Goal: Information Seeking & Learning: Learn about a topic

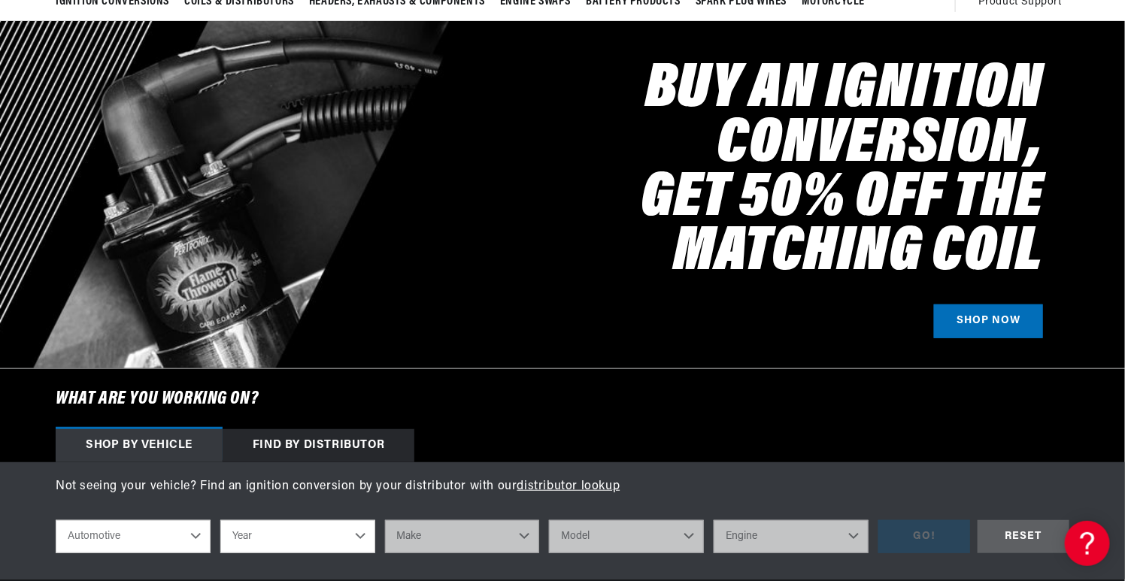
scroll to position [226, 0]
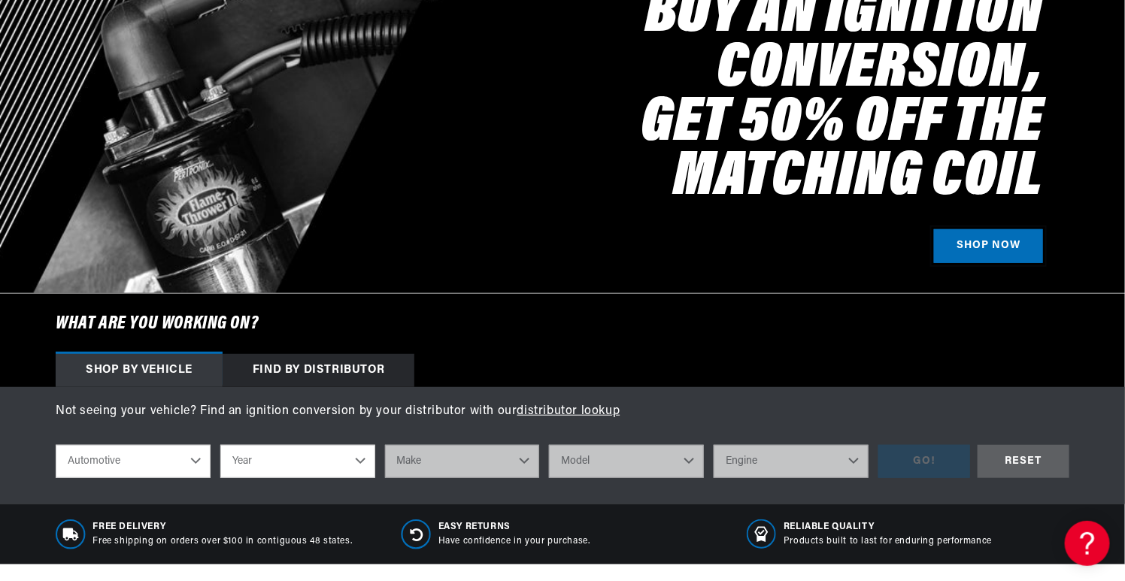
click at [984, 258] on link "SHOP NOW" at bounding box center [988, 246] width 109 height 34
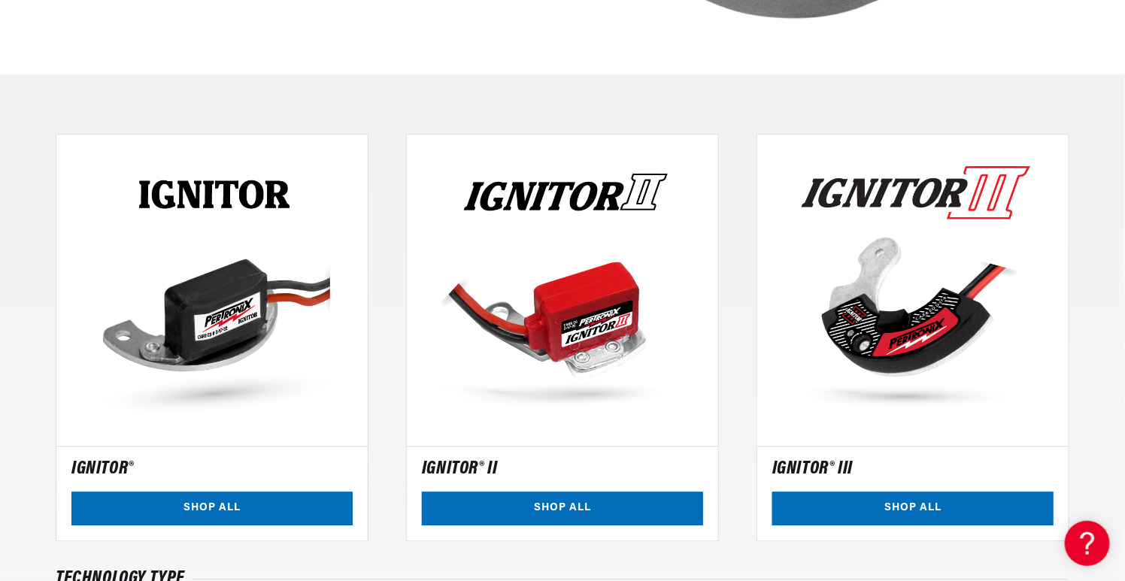
scroll to position [1128, 0]
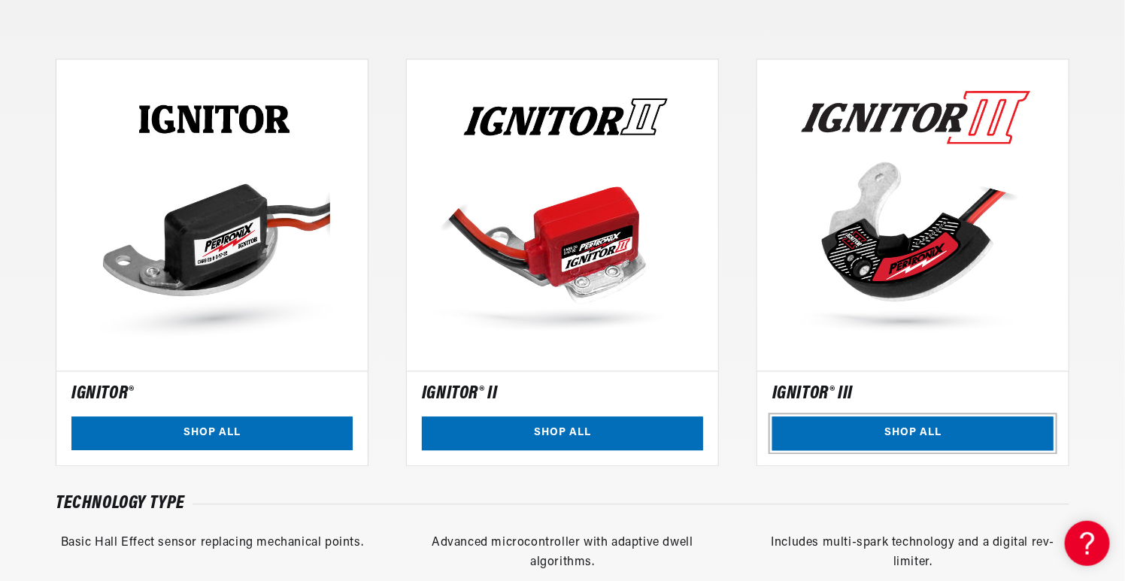
click at [940, 432] on link "SHOP ALL" at bounding box center [912, 434] width 281 height 34
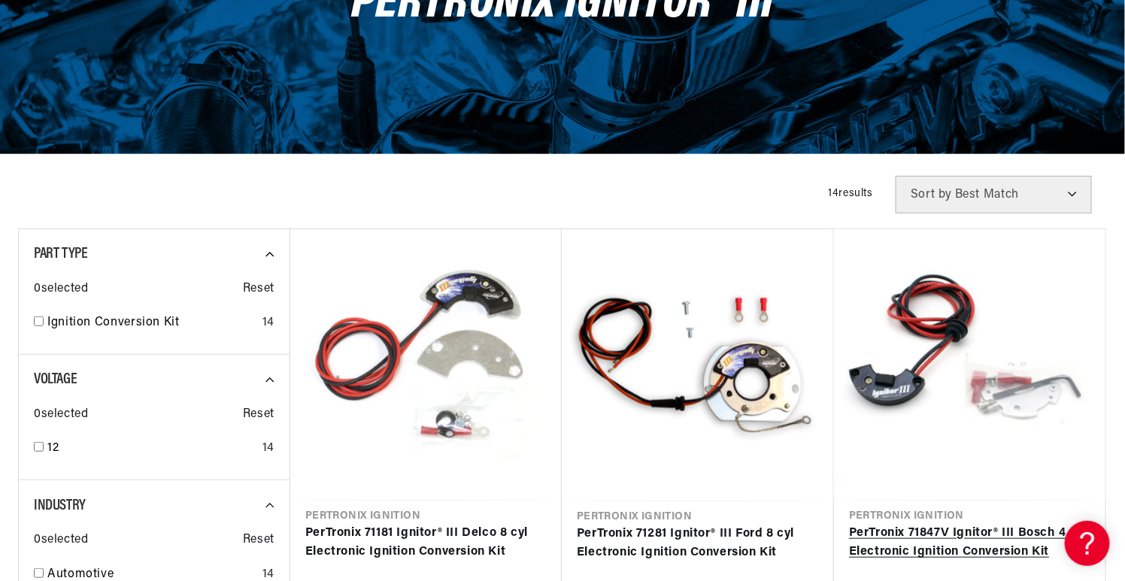
scroll to position [301, 0]
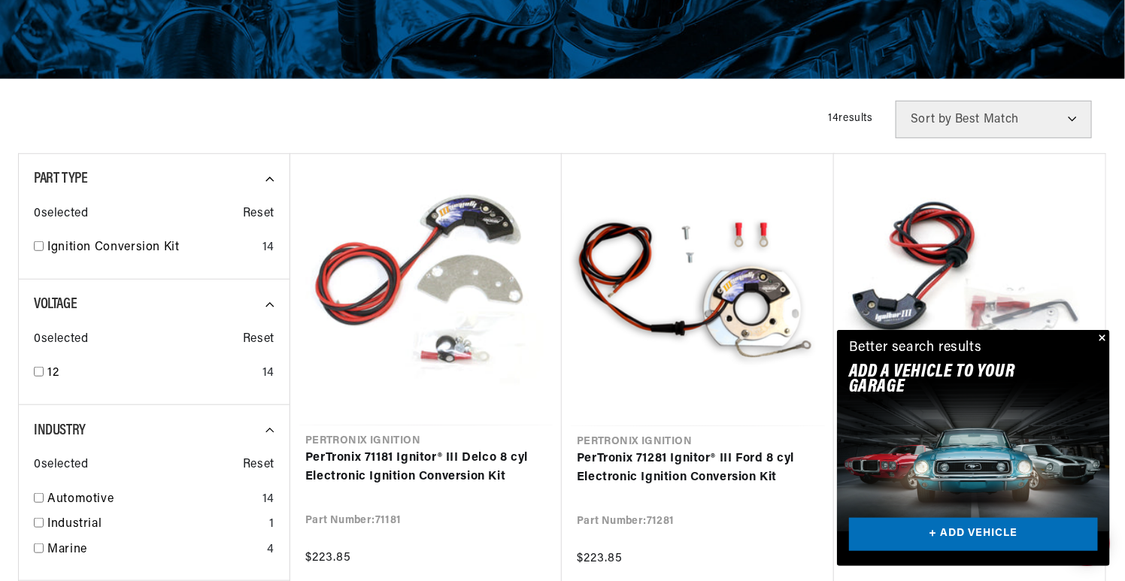
click at [1105, 338] on button "Close" at bounding box center [1101, 339] width 18 height 18
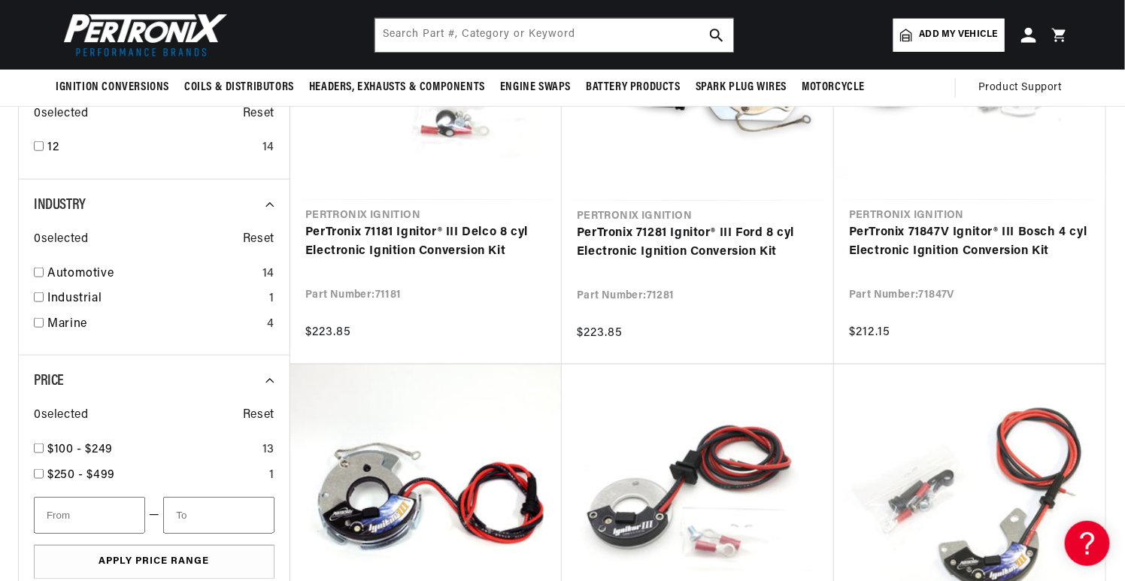
scroll to position [451, 0]
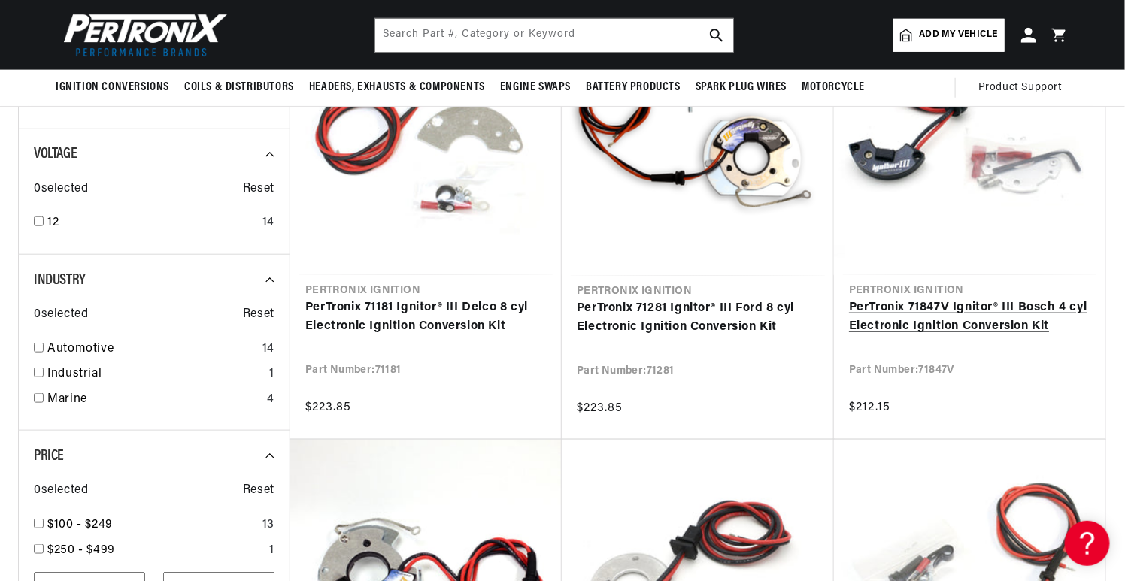
click at [1017, 327] on link "PerTronix 71847V Ignitor® III Bosch 4 cyl Electronic Ignition Conversion Kit" at bounding box center [969, 318] width 241 height 38
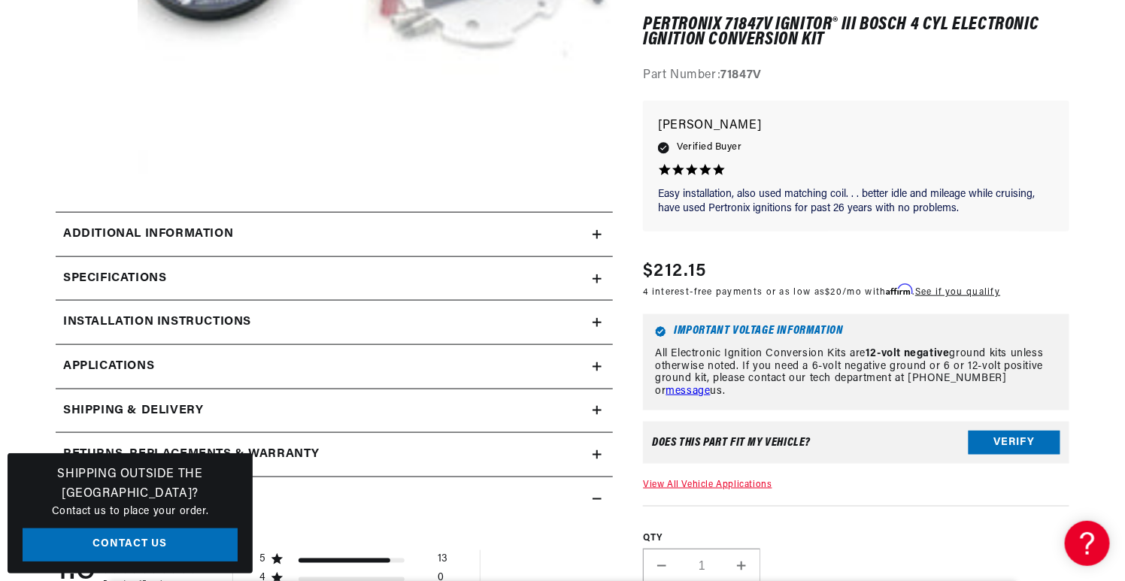
scroll to position [0, 1878]
click at [511, 271] on div "Specifications" at bounding box center [324, 279] width 537 height 20
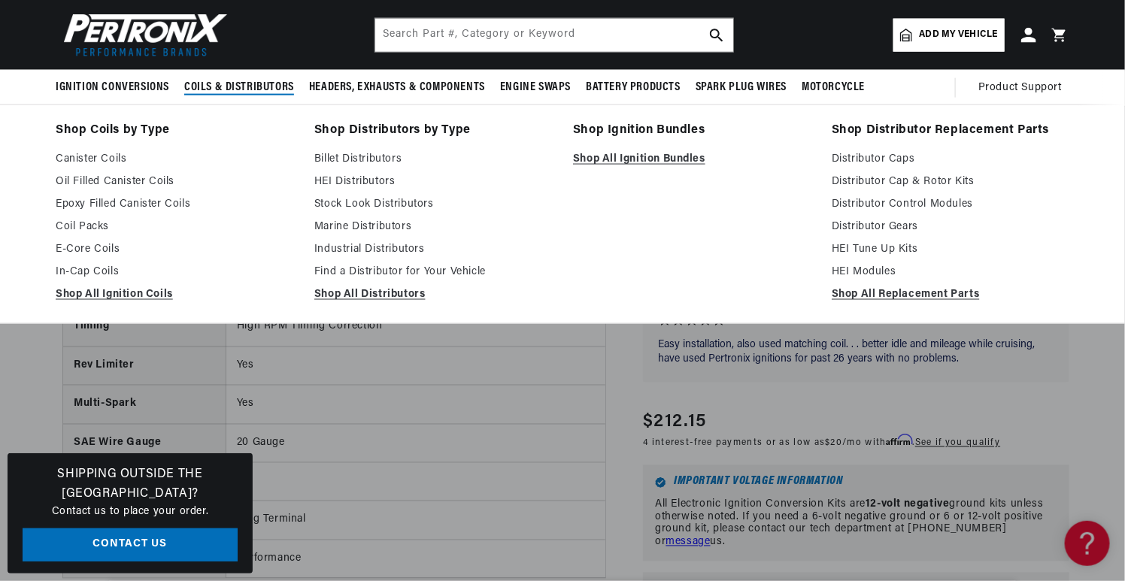
scroll to position [0, 939]
drag, startPoint x: 94, startPoint y: 229, endPoint x: 137, endPoint y: 200, distance: 51.5
drag, startPoint x: 137, startPoint y: 200, endPoint x: 100, endPoint y: 223, distance: 43.6
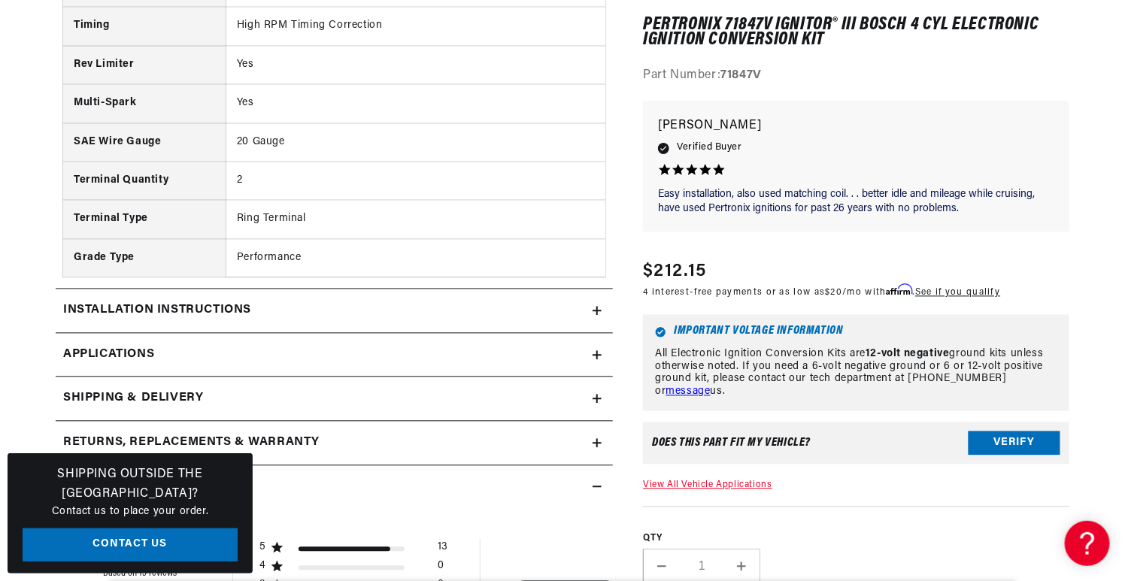
scroll to position [1203, 0]
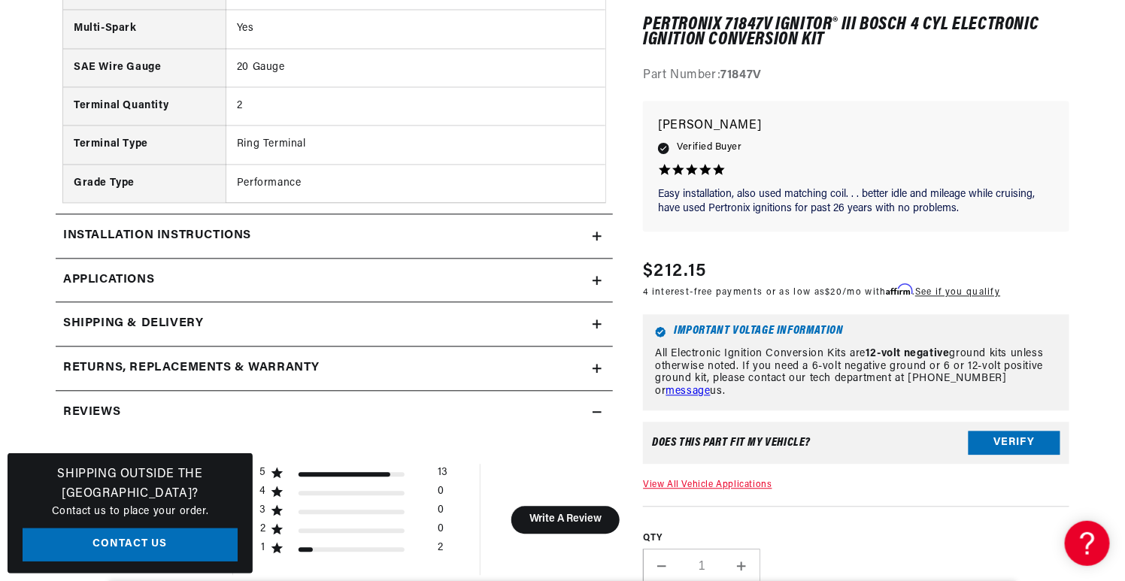
click at [503, 267] on link "Applications" at bounding box center [334, 281] width 557 height 44
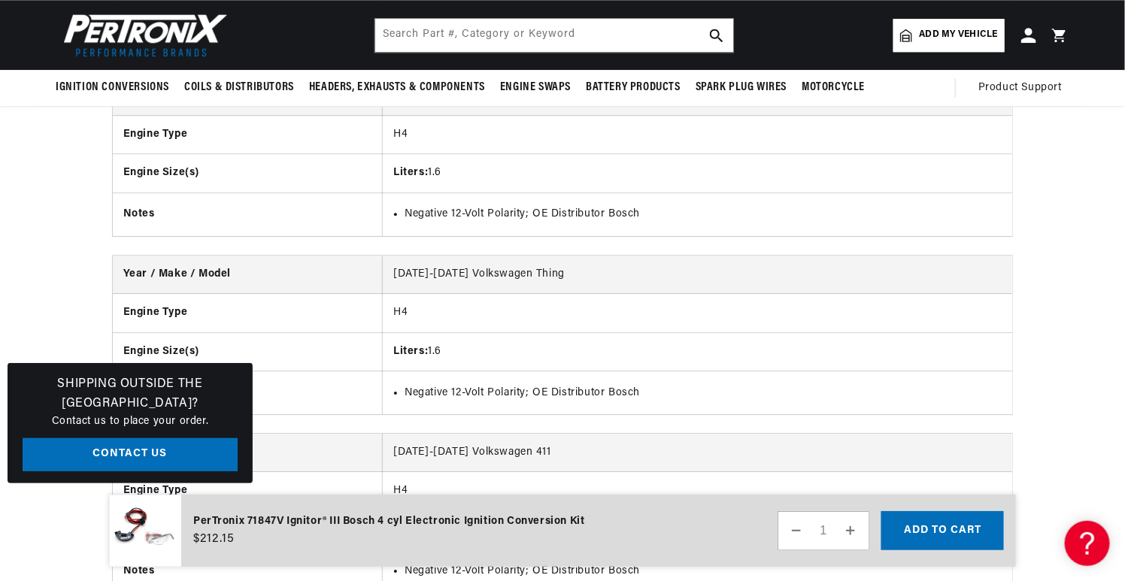
scroll to position [10590, 0]
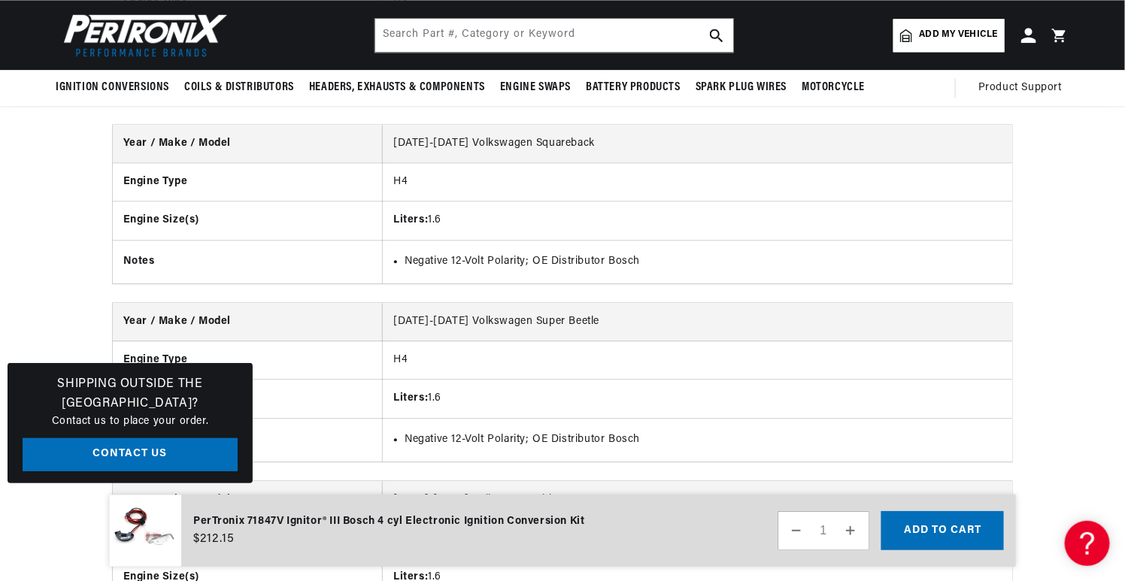
scroll to position [1203, 0]
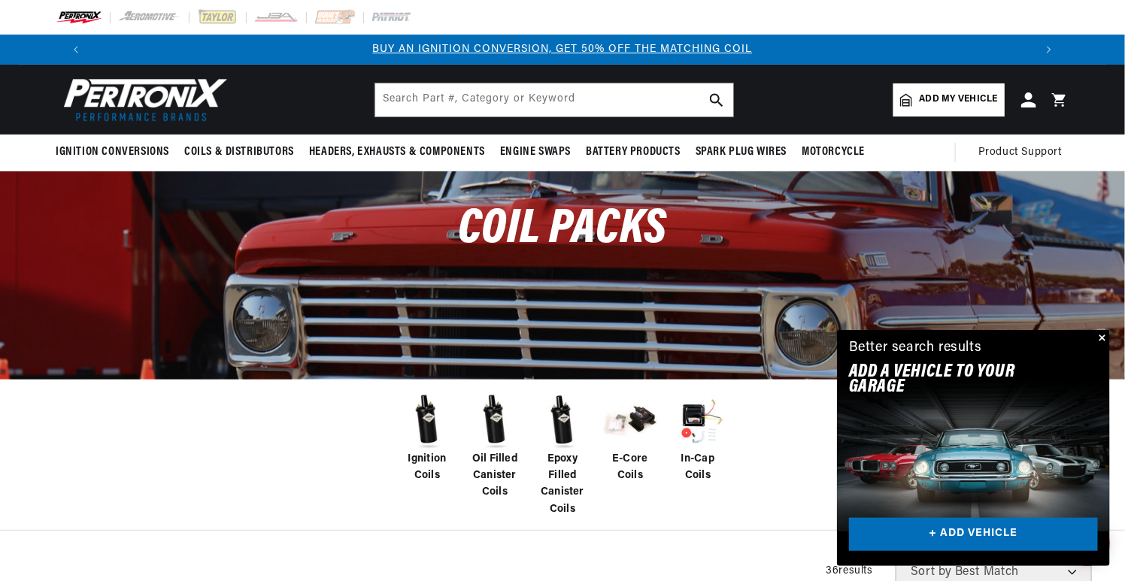
click at [625, 467] on span "E-Core Coils" at bounding box center [630, 468] width 60 height 34
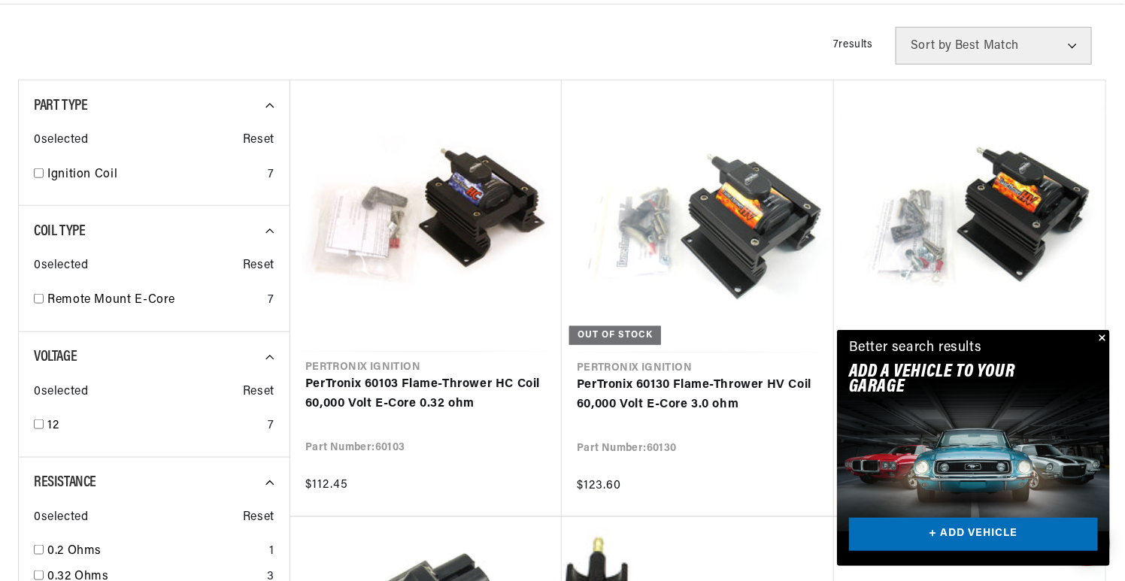
scroll to position [677, 0]
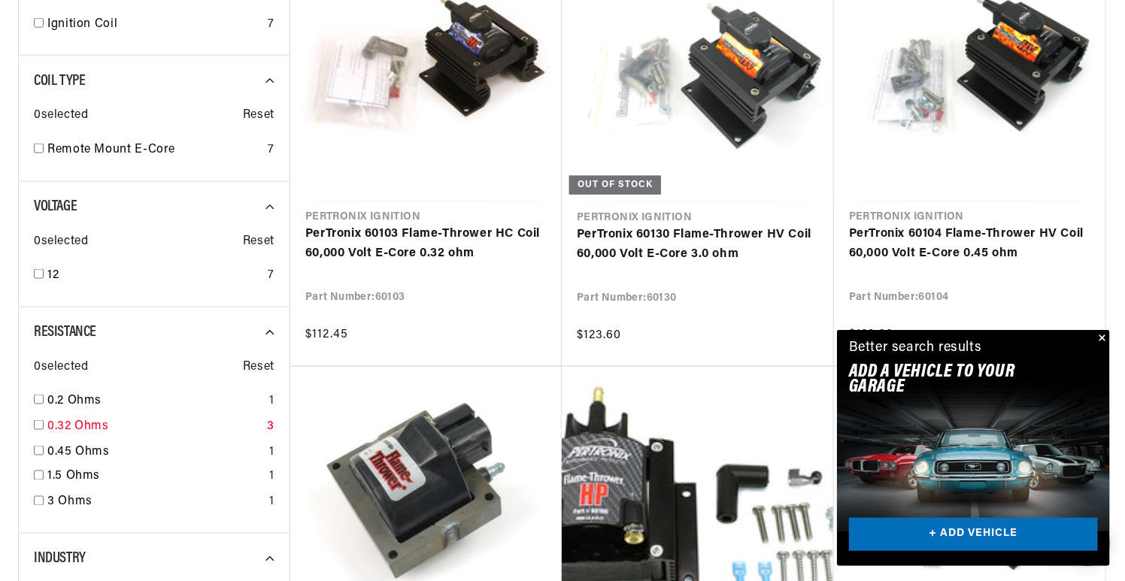
click at [73, 420] on link "0.32 Ohms" at bounding box center [154, 427] width 214 height 20
checkbox input "true"
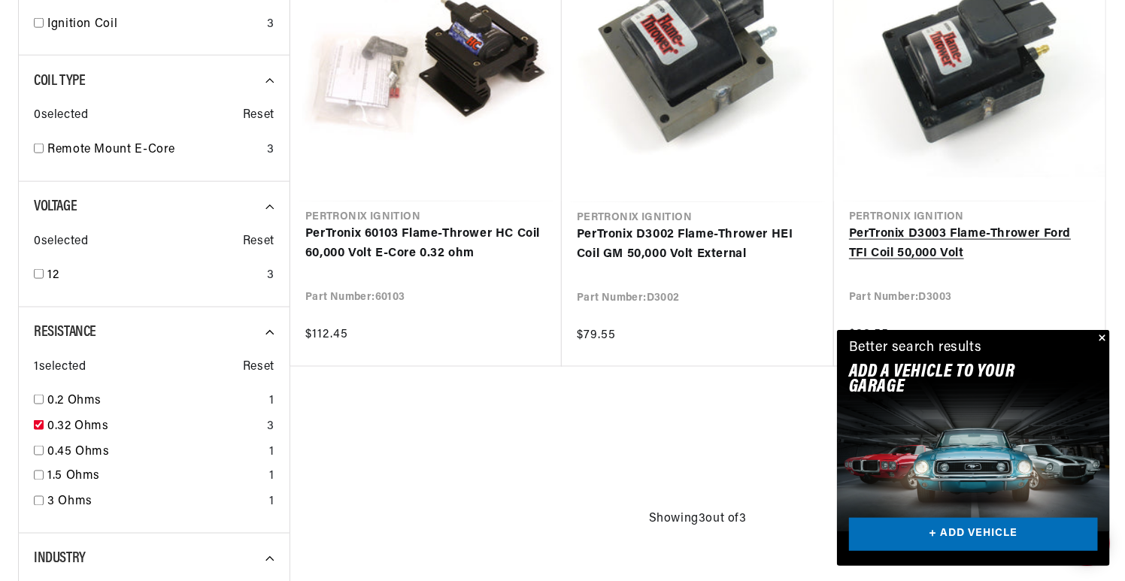
scroll to position [0, 939]
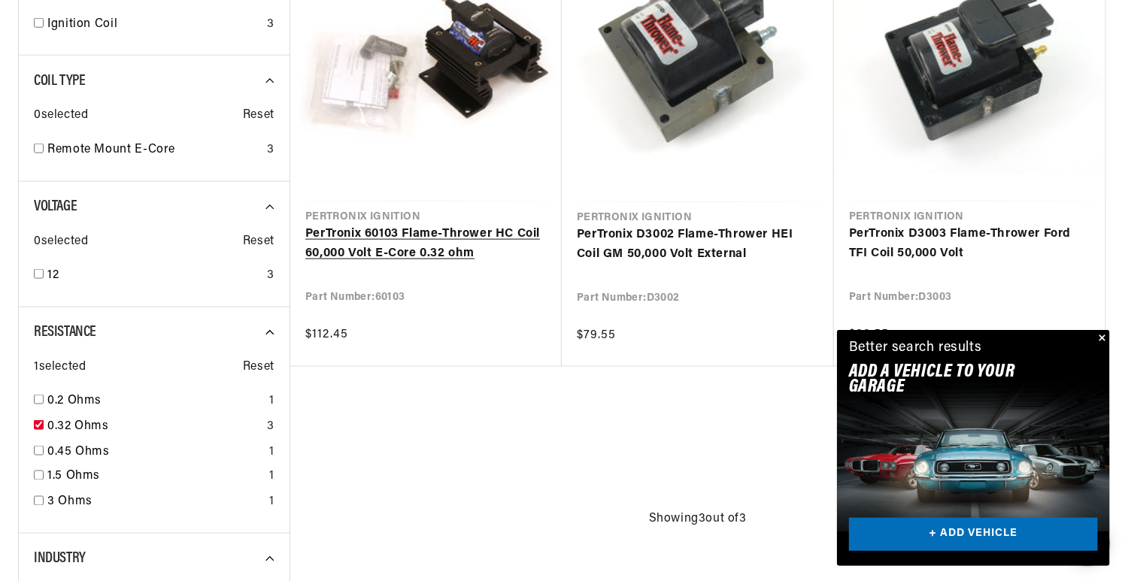
click at [471, 248] on link "PerTronix 60103 Flame-Thrower HC Coil 60,000 Volt E-Core 0.32 ohm" at bounding box center [425, 244] width 241 height 38
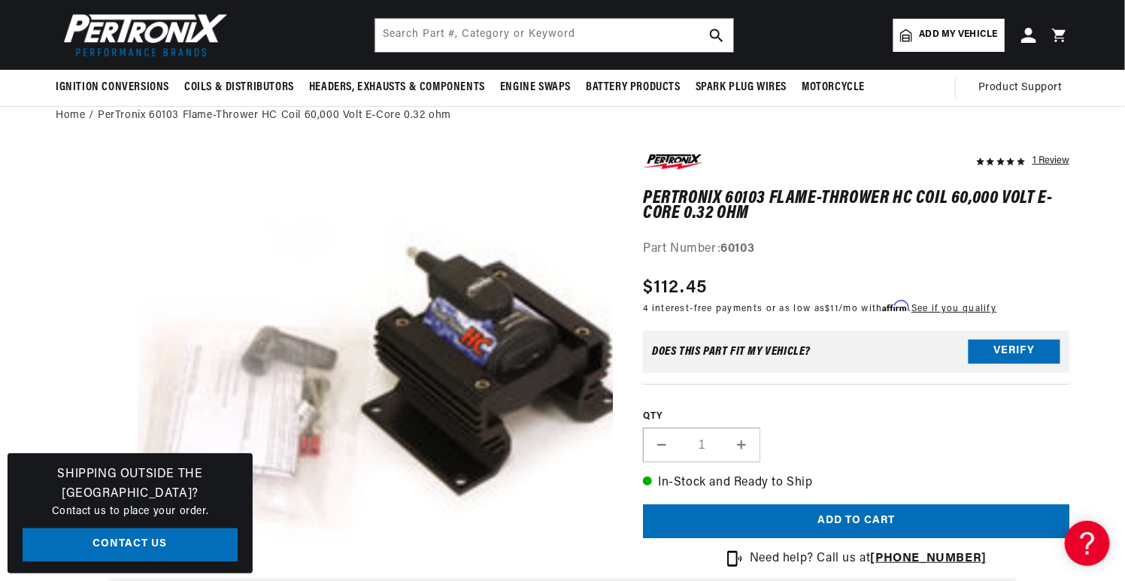
scroll to position [0, 1878]
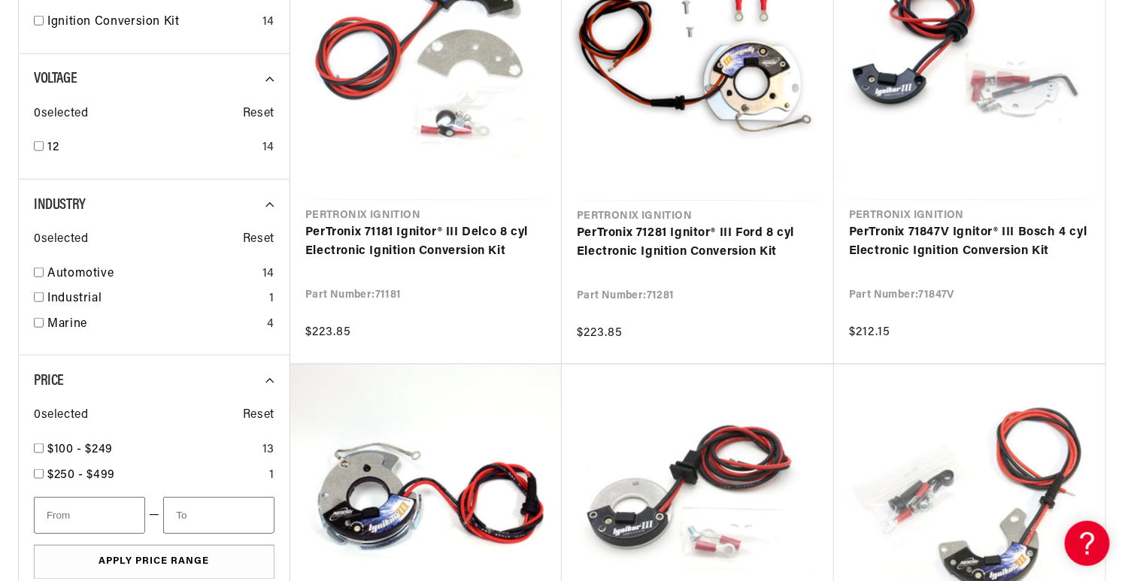
scroll to position [602, 0]
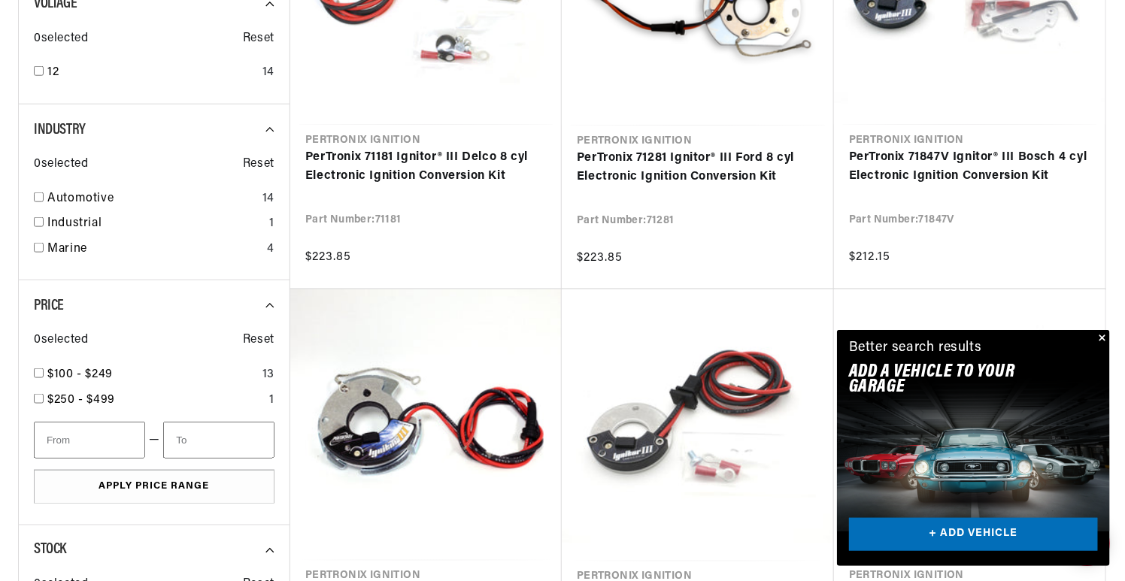
click at [1103, 335] on button "Close" at bounding box center [1101, 339] width 18 height 18
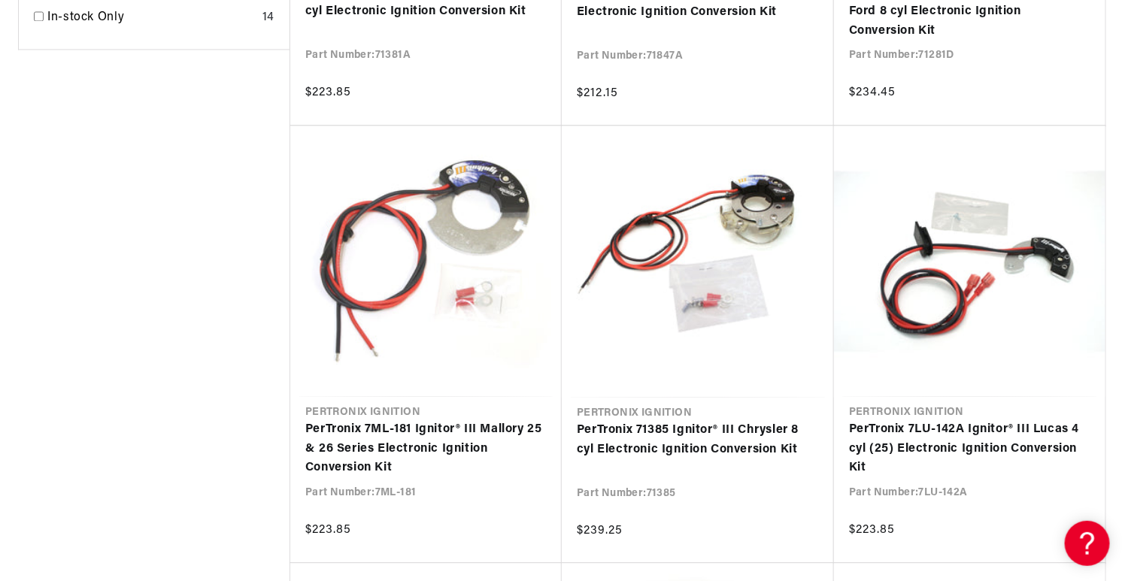
scroll to position [1278, 0]
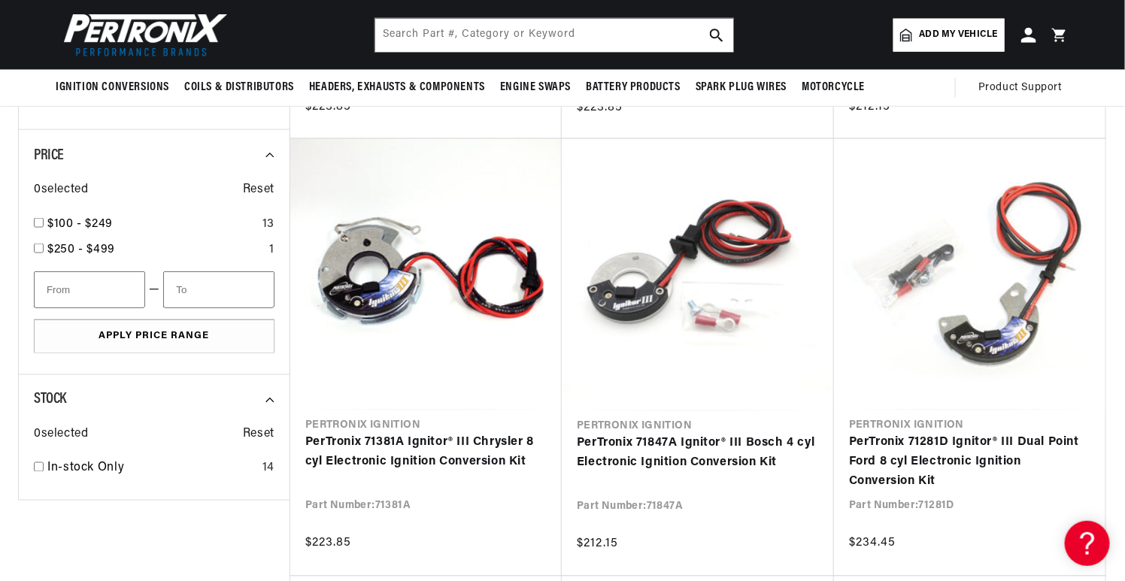
scroll to position [827, 0]
